Goal: Information Seeking & Learning: Learn about a topic

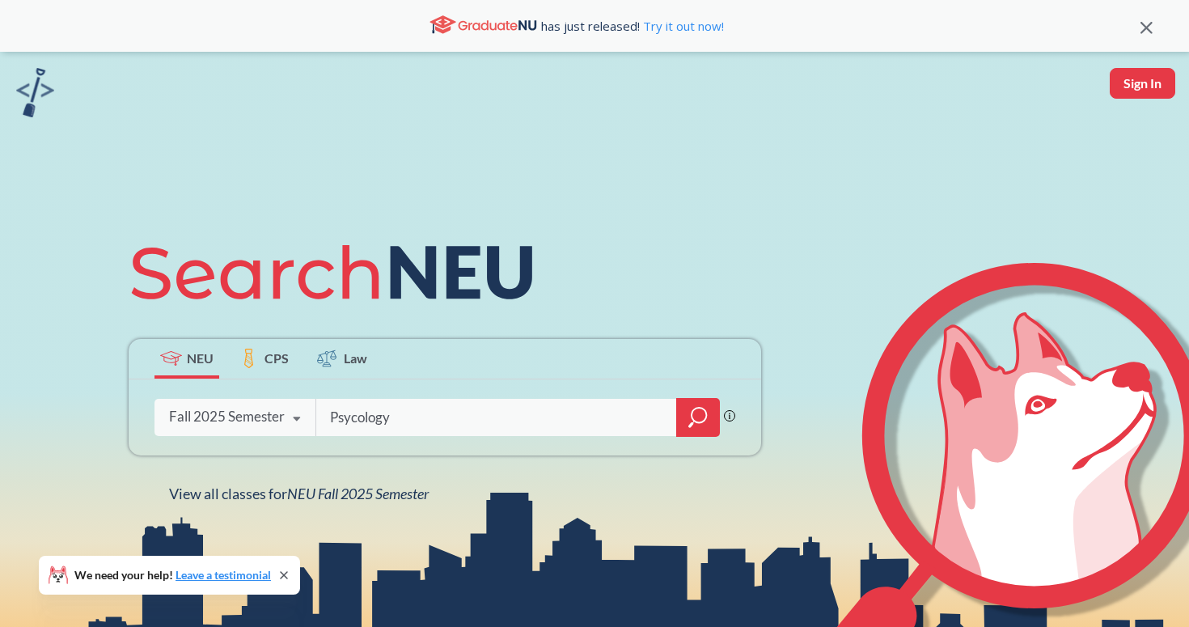
type input "Psycology"
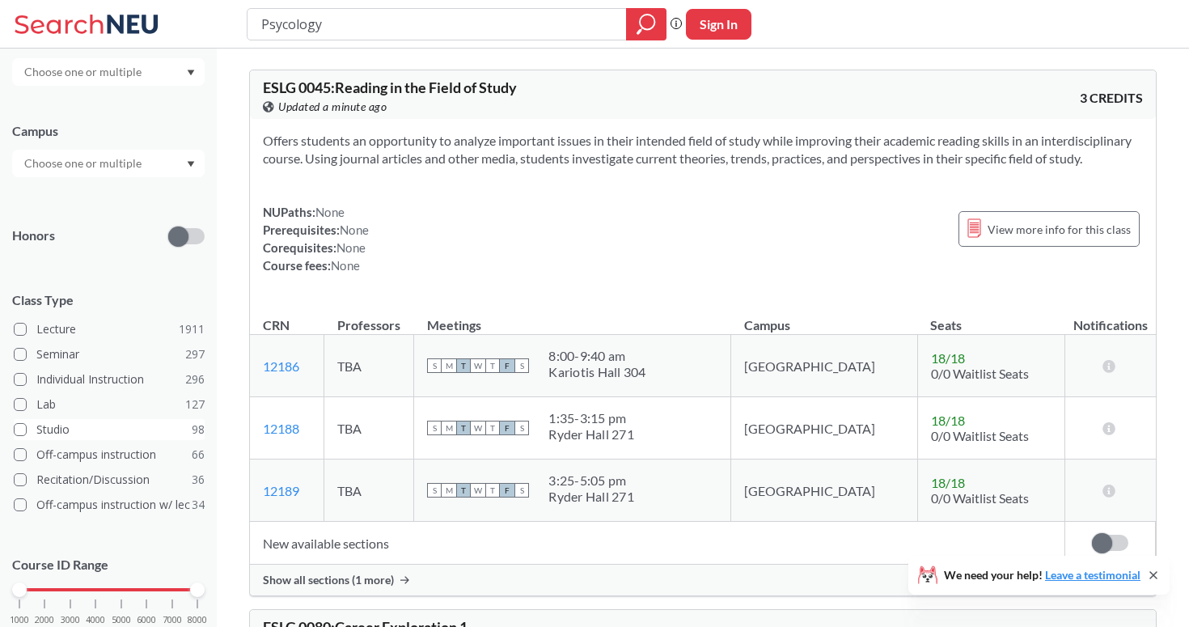
scroll to position [220, 0]
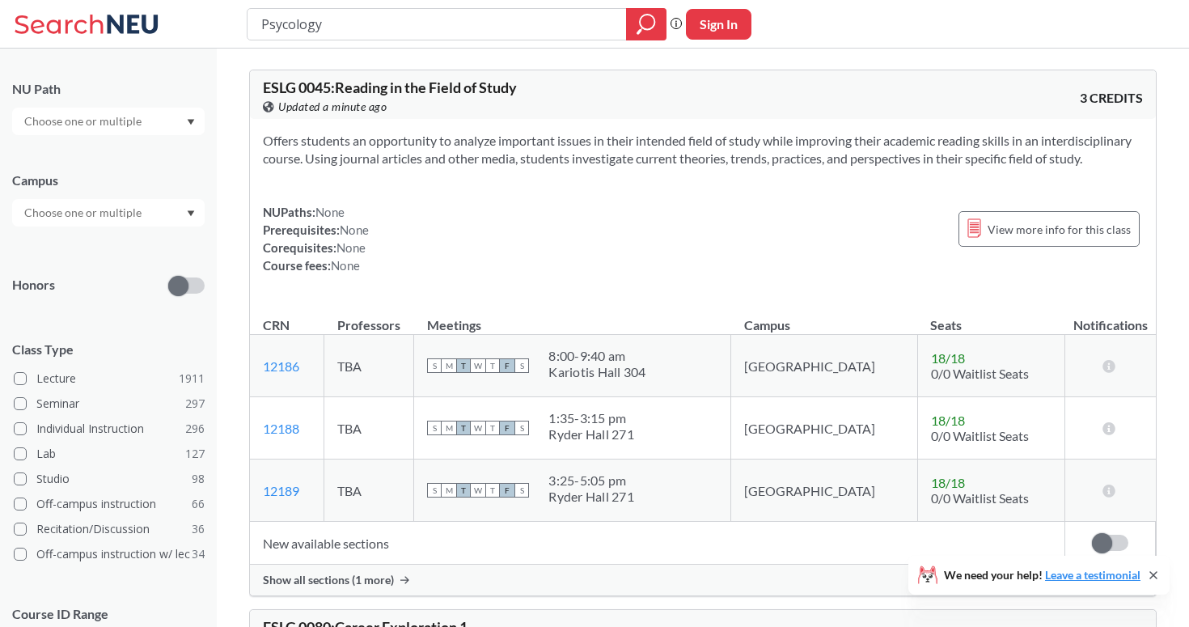
click at [92, 211] on input "text" at bounding box center [84, 212] width 136 height 19
click at [103, 288] on div "Online ( 682 )" at bounding box center [112, 294] width 183 height 18
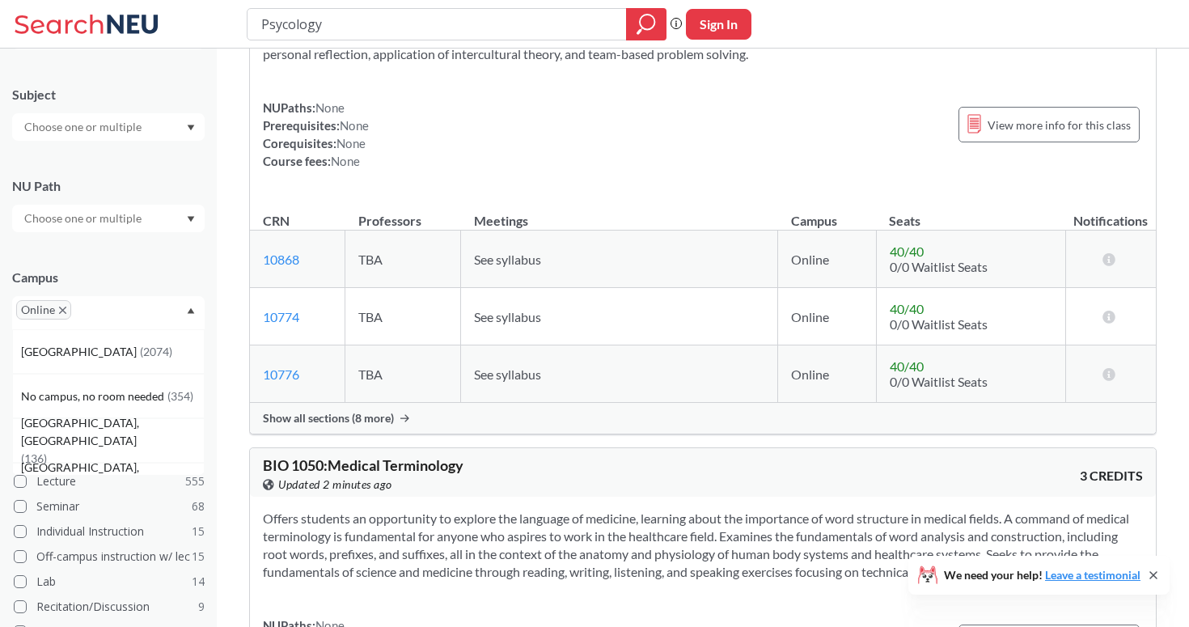
scroll to position [3770, 0]
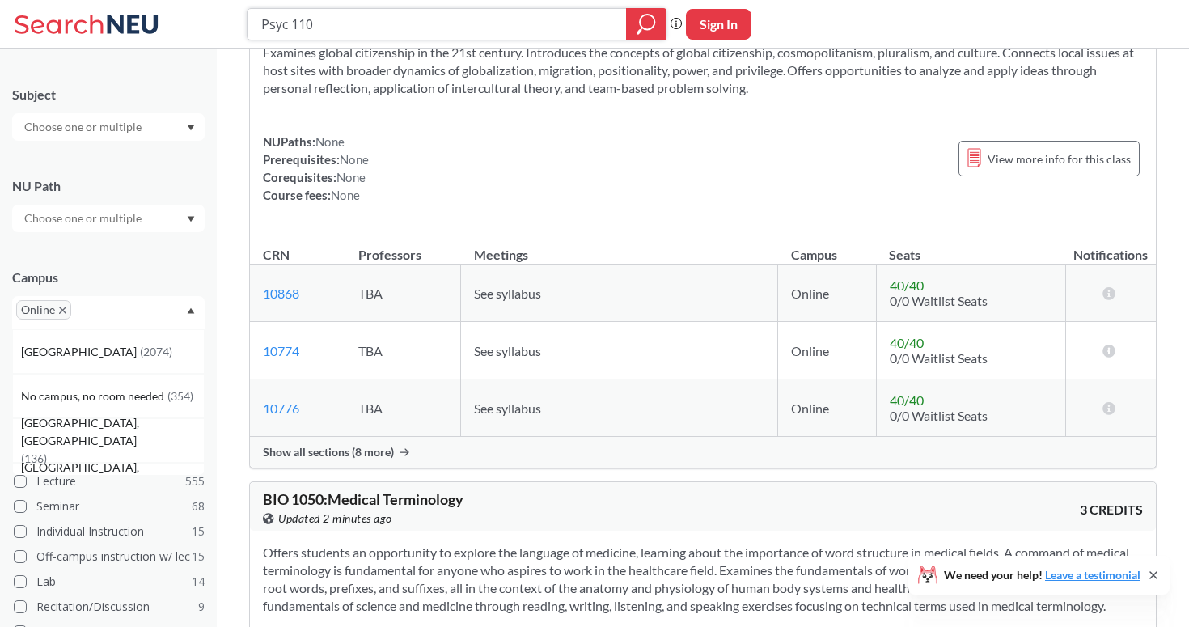
type input "Psyc 1101"
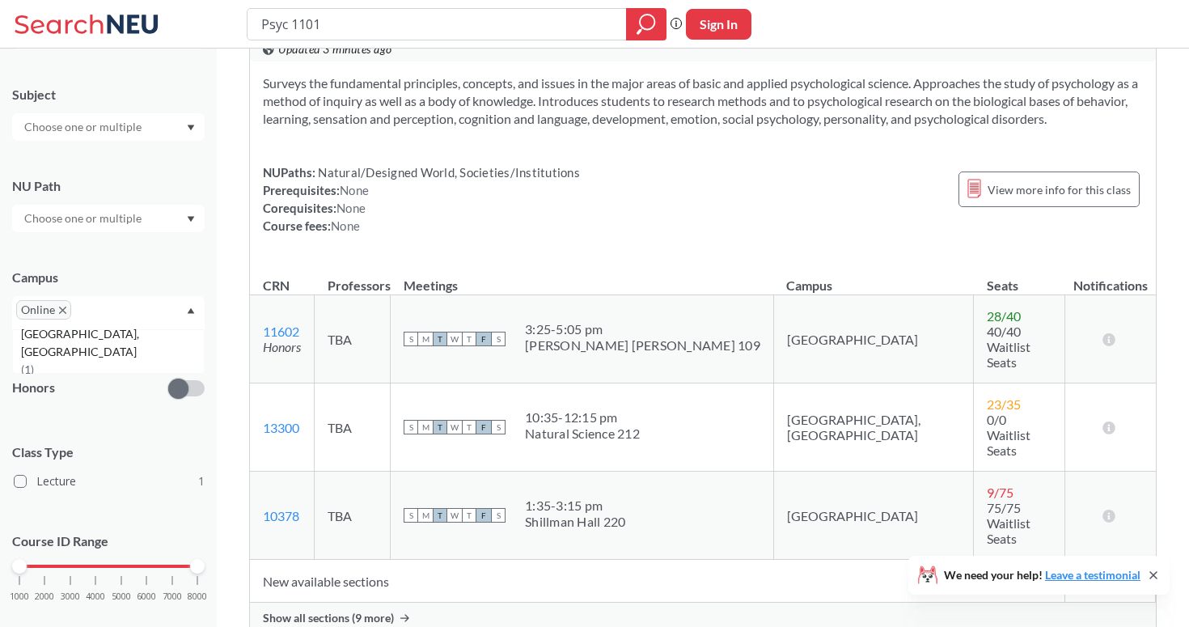
scroll to position [129, 0]
click at [184, 314] on div "Online" at bounding box center [108, 312] width 192 height 33
click at [188, 310] on icon "Dropdown arrow" at bounding box center [191, 310] width 8 height 6
click at [60, 315] on span "Online" at bounding box center [43, 309] width 55 height 19
click at [59, 310] on icon "X to remove pill" at bounding box center [62, 309] width 7 height 7
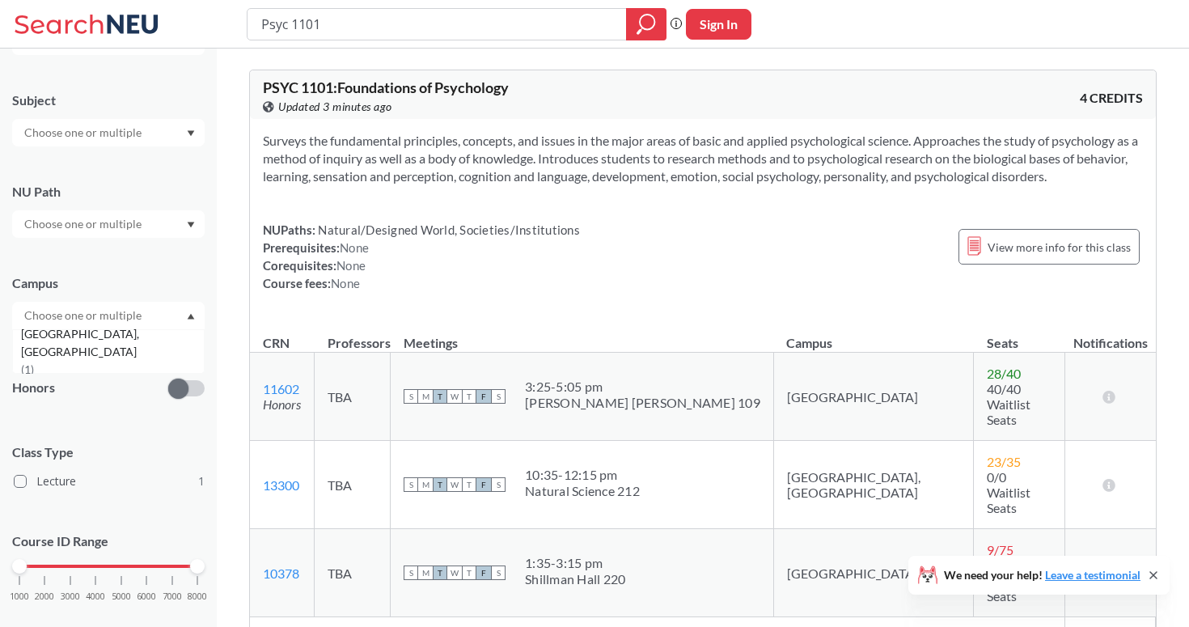
click at [124, 322] on input "text" at bounding box center [84, 315] width 136 height 19
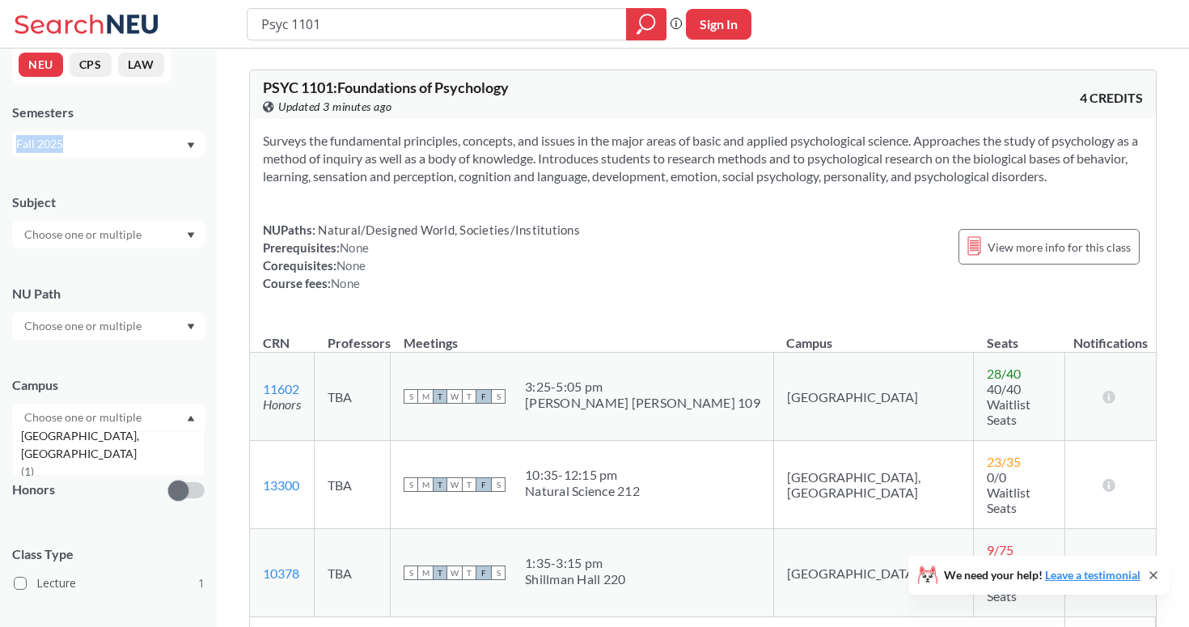
click at [154, 135] on div "Fall 2025" at bounding box center [108, 144] width 192 height 26
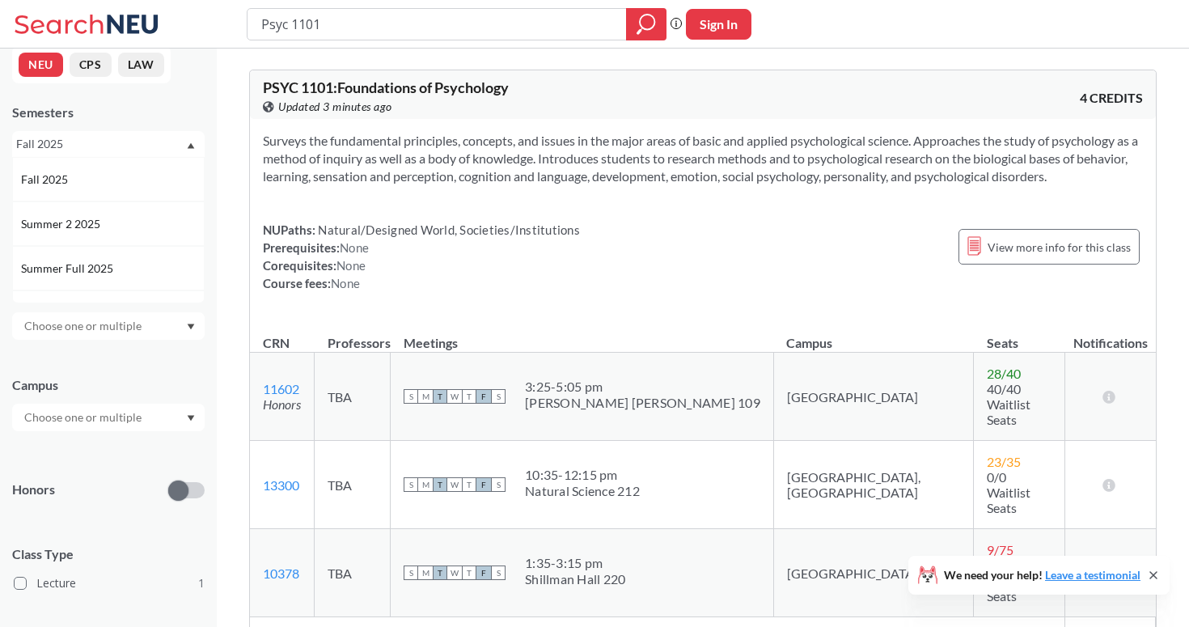
click at [610, 143] on section "Surveys the fundamental principles, concepts, and issues in the major areas of …" at bounding box center [703, 158] width 880 height 53
click at [177, 142] on div "Fall 2025" at bounding box center [100, 144] width 169 height 18
click at [146, 251] on div "Summer 1 2025" at bounding box center [112, 252] width 183 height 18
